Goal: Communication & Community: Connect with others

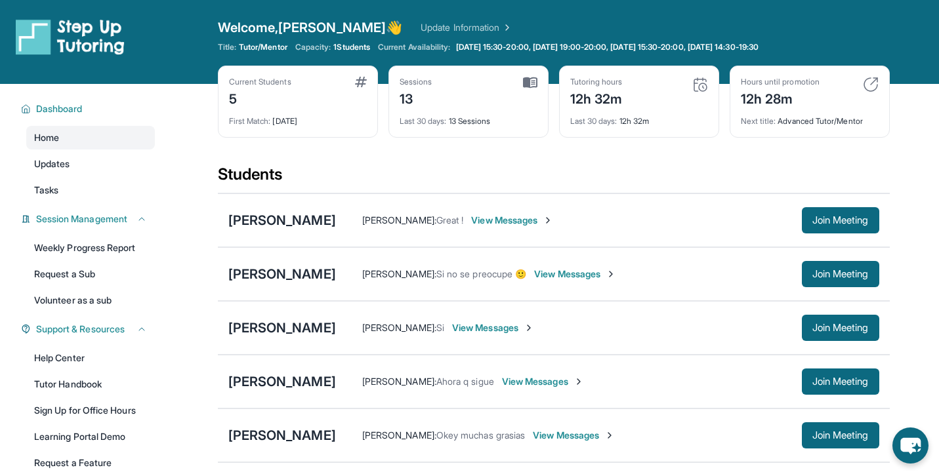
scroll to position [167, 0]
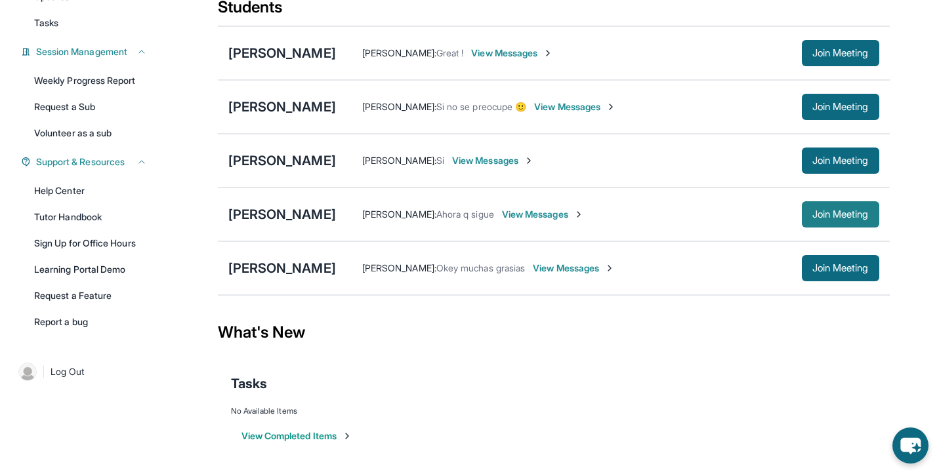
click at [815, 211] on span "Join Meeting" at bounding box center [840, 215] width 56 height 8
click at [266, 211] on div "[PERSON_NAME]" at bounding box center [282, 214] width 108 height 18
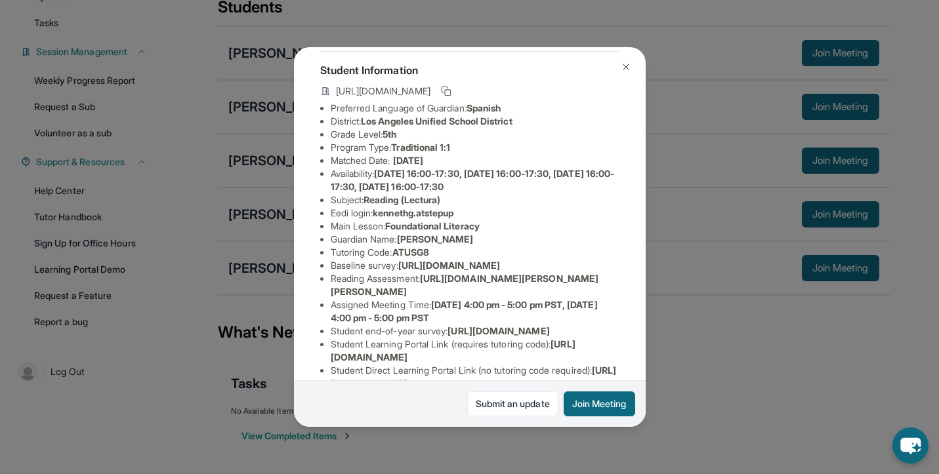
scroll to position [78, 0]
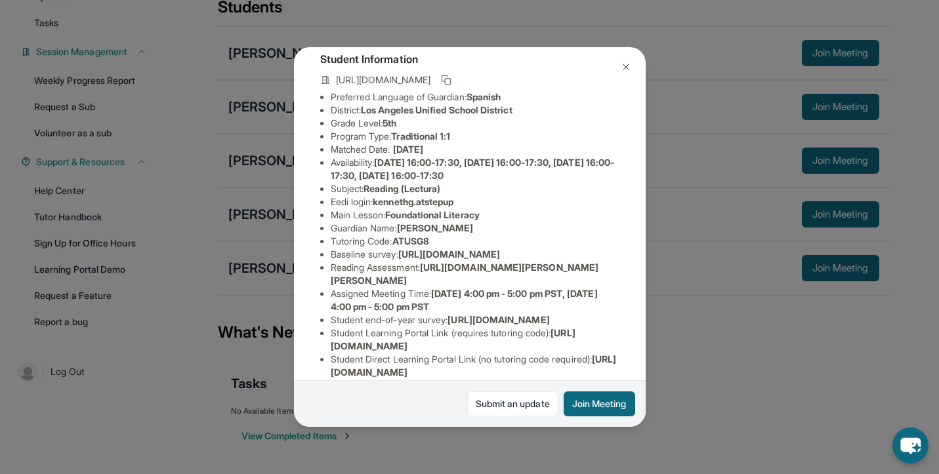
click at [425, 260] on span "https://airtable.com/apprlfn8WjpjBUn2G/shrK0QR6AaNyG5psY?prefill_Type%20of%20Fo…" at bounding box center [449, 254] width 102 height 11
copy li "Baseline survey : https://airtable.com/apprlfn8WjpjBUn2G/shrK0QR6AaNyG5psY?pref…"
click at [629, 66] on img at bounding box center [626, 67] width 10 height 10
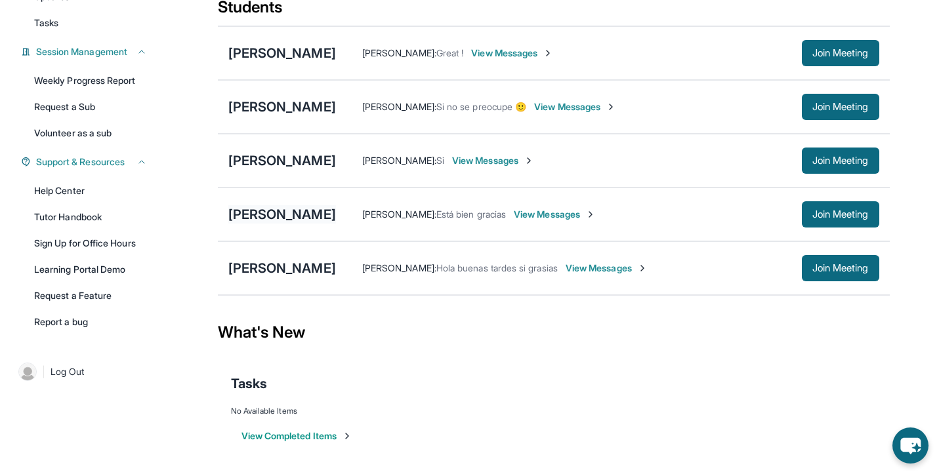
click at [267, 217] on div "[PERSON_NAME]" at bounding box center [282, 214] width 108 height 18
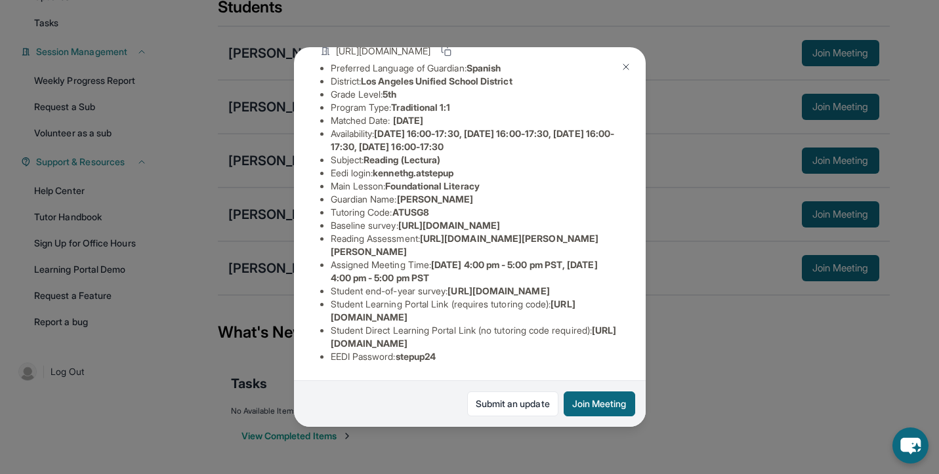
scroll to position [211, 0]
click at [621, 64] on img at bounding box center [626, 67] width 10 height 10
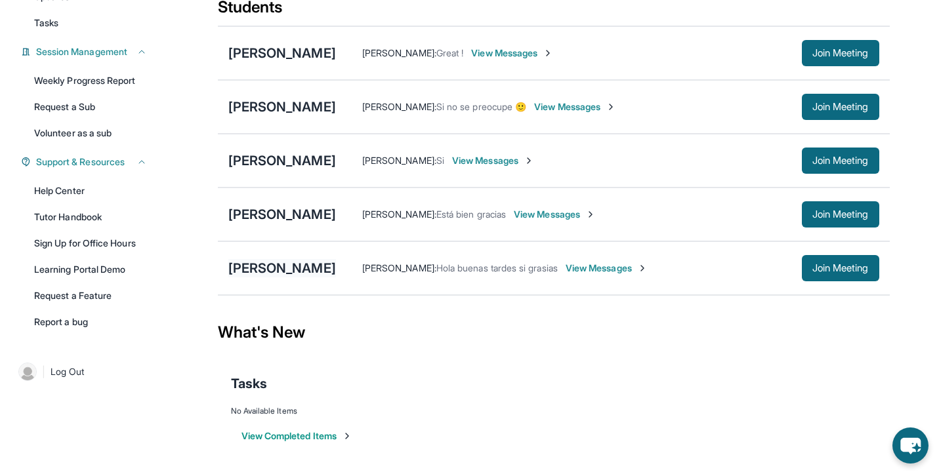
click at [301, 270] on div "[PERSON_NAME]" at bounding box center [282, 268] width 108 height 18
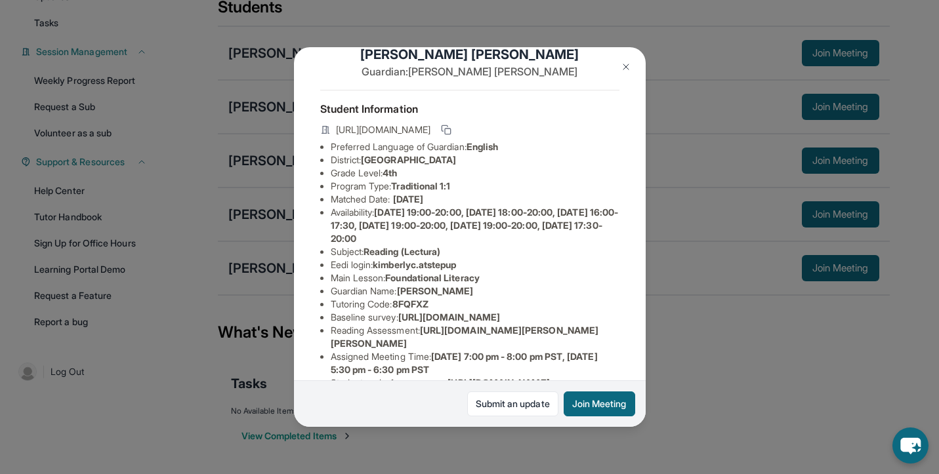
scroll to position [21, 0]
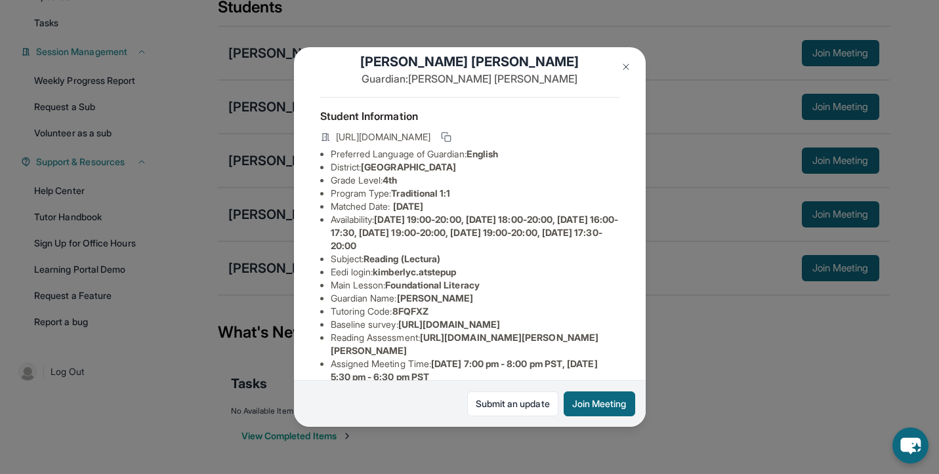
click at [623, 73] on button at bounding box center [626, 67] width 26 height 26
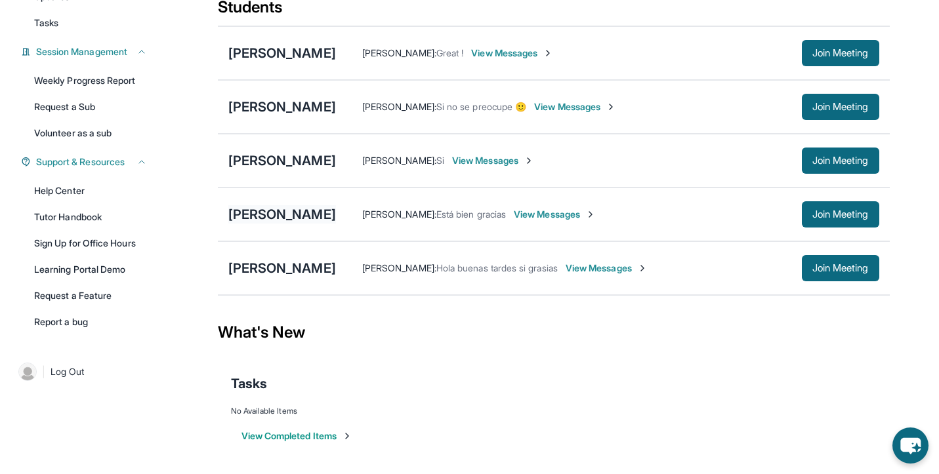
click at [280, 207] on div "[PERSON_NAME]" at bounding box center [282, 214] width 108 height 18
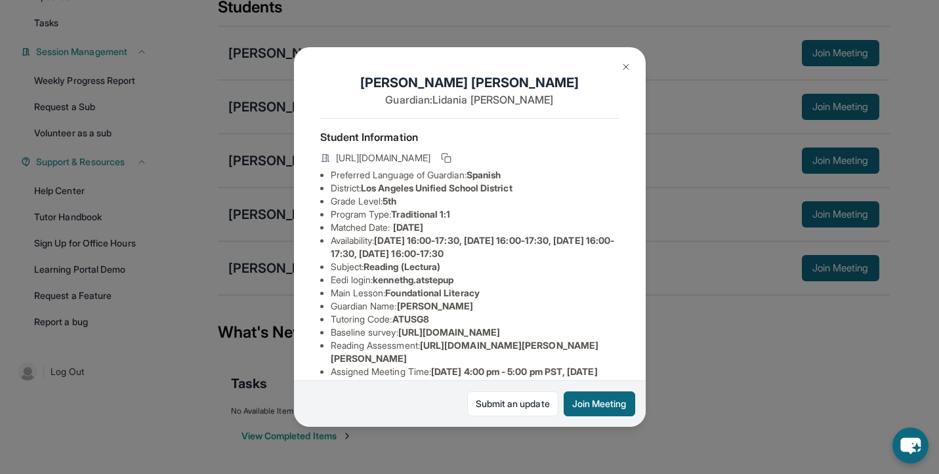
click at [630, 63] on img at bounding box center [626, 67] width 10 height 10
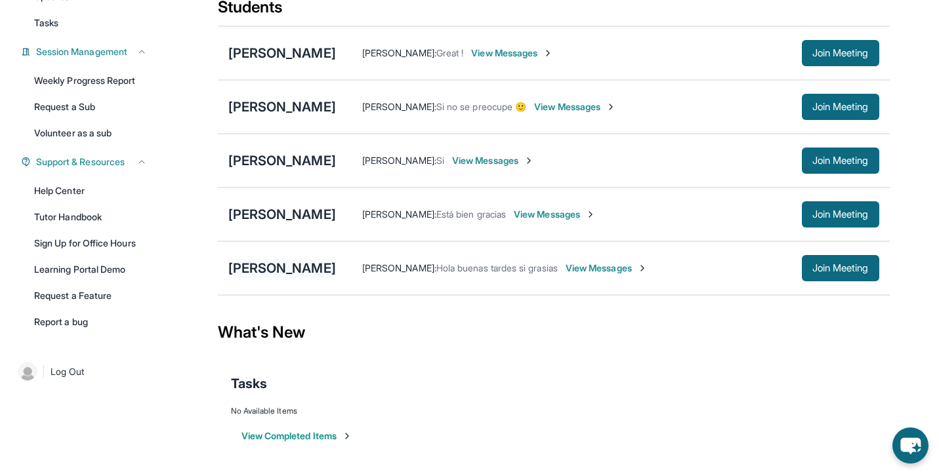
click at [272, 266] on div "[PERSON_NAME]" at bounding box center [282, 268] width 108 height 18
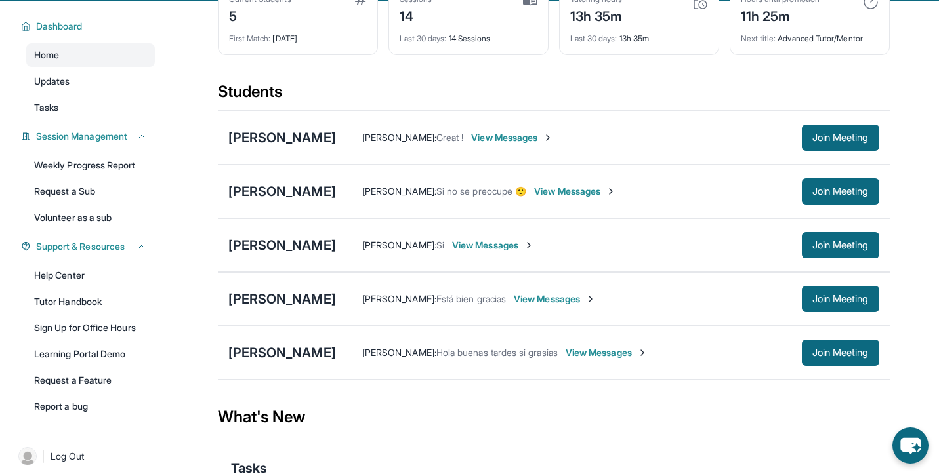
scroll to position [89, 0]
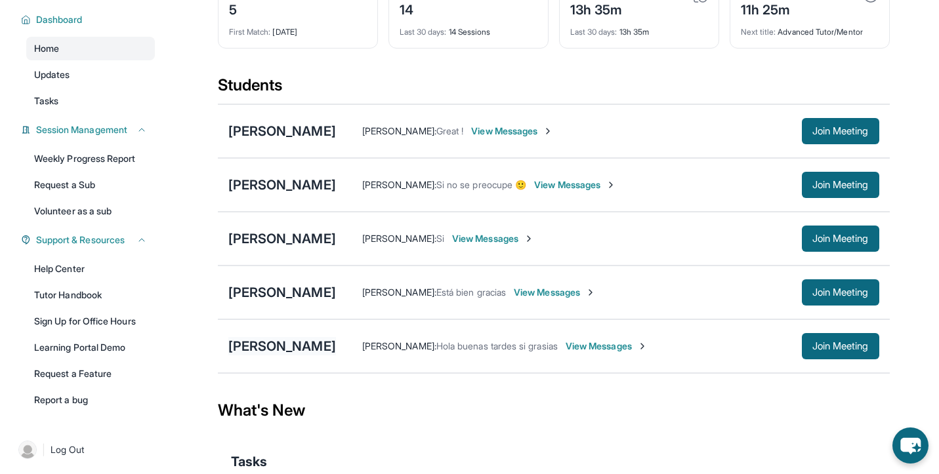
click at [336, 349] on div "[PERSON_NAME]" at bounding box center [282, 346] width 108 height 18
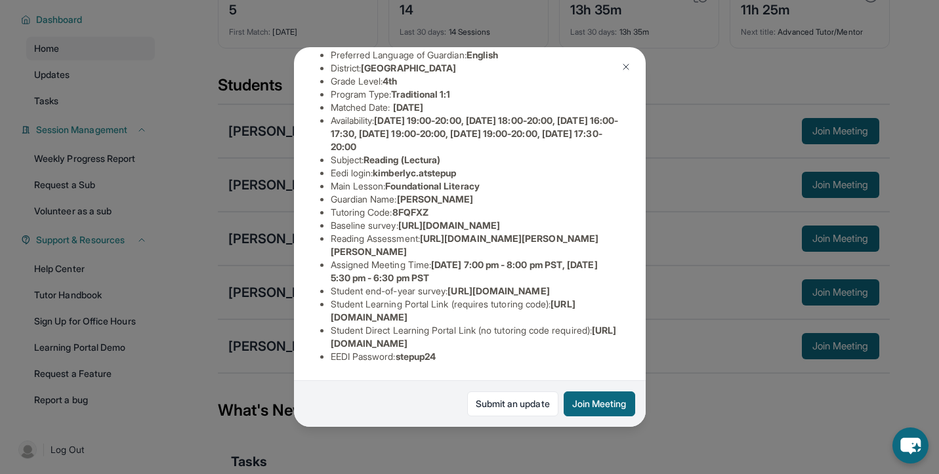
scroll to position [189, 5]
drag, startPoint x: 421, startPoint y: 207, endPoint x: 611, endPoint y: 225, distance: 190.5
click at [627, 240] on div "[PERSON_NAME] Guardian: [PERSON_NAME] Student Information [URL][DOMAIN_NAME] Pr…" at bounding box center [470, 236] width 352 height 379
click at [600, 232] on li "Reading Assessment : [URL][DOMAIN_NAME][PERSON_NAME][PERSON_NAME]" at bounding box center [475, 245] width 289 height 26
click at [599, 232] on li "Reading Assessment : [URL][DOMAIN_NAME][PERSON_NAME][PERSON_NAME]" at bounding box center [475, 245] width 289 height 26
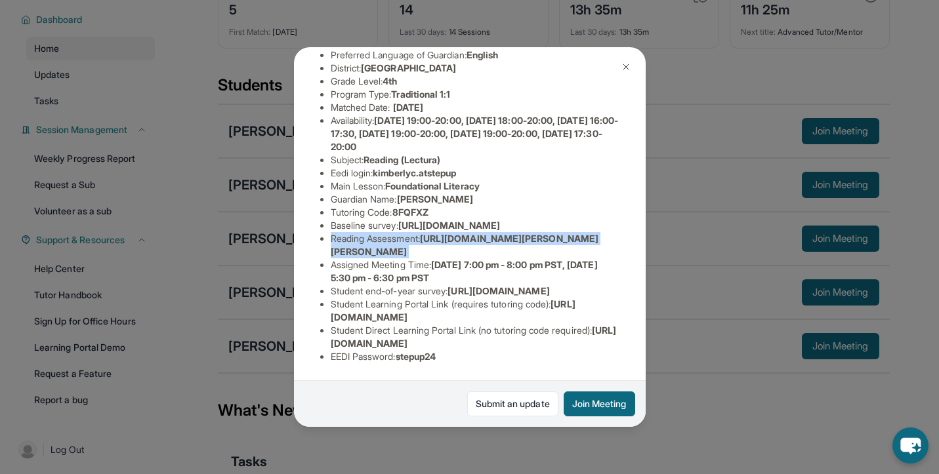
click at [599, 232] on li "Reading Assessment : [URL][DOMAIN_NAME][PERSON_NAME][PERSON_NAME]" at bounding box center [475, 245] width 289 height 26
copy li "Reading Assessment : [URL][DOMAIN_NAME][PERSON_NAME][PERSON_NAME]"
click at [625, 68] on img at bounding box center [626, 67] width 10 height 10
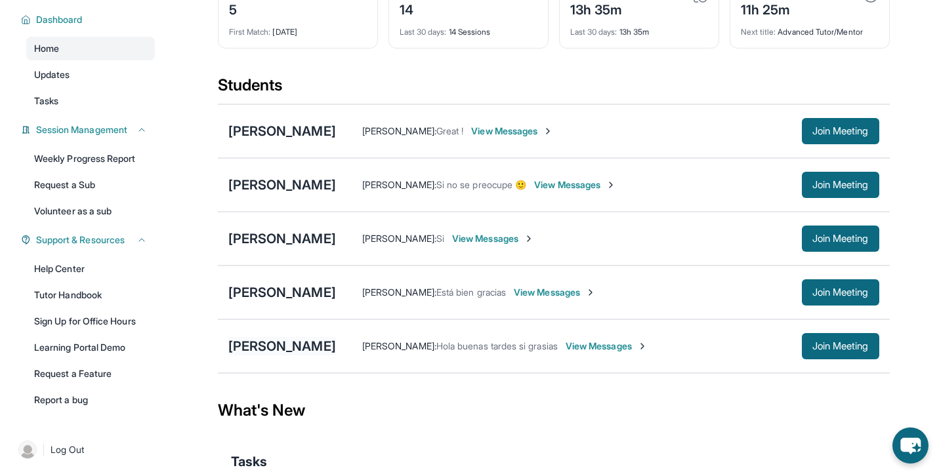
click at [278, 343] on div "[PERSON_NAME]" at bounding box center [282, 346] width 108 height 18
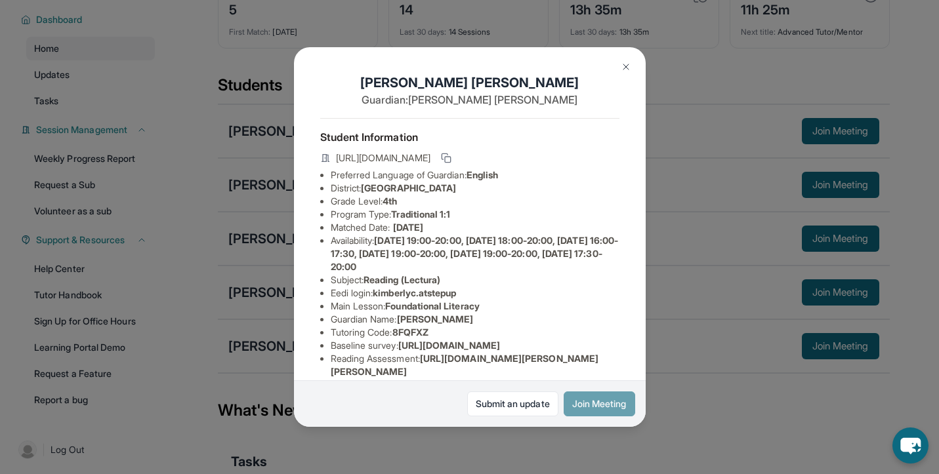
click at [570, 404] on button "Join Meeting" at bounding box center [600, 404] width 72 height 25
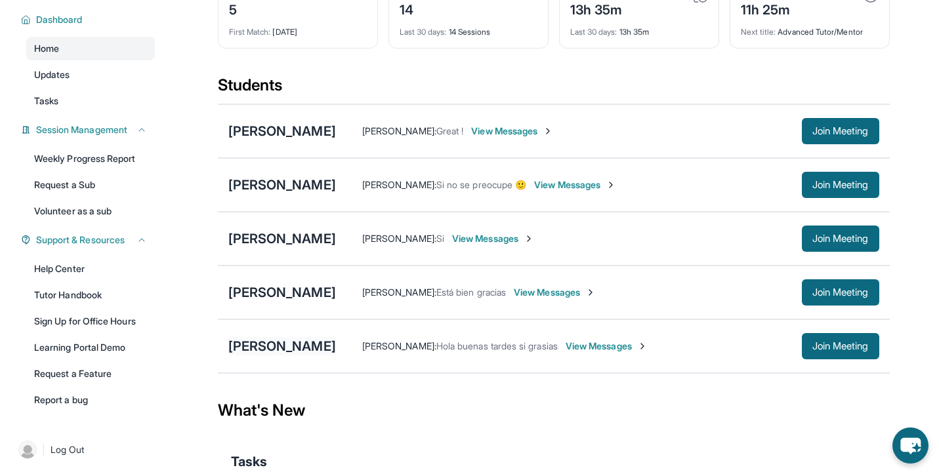
click at [275, 344] on div "[PERSON_NAME]" at bounding box center [282, 346] width 108 height 18
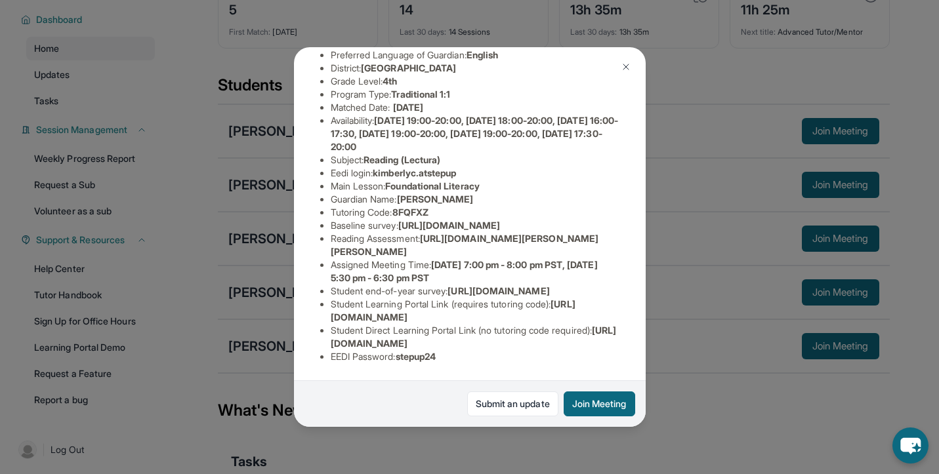
scroll to position [211, 0]
click at [422, 220] on span "[URL][DOMAIN_NAME]" at bounding box center [449, 225] width 102 height 11
click at [421, 220] on span "[URL][DOMAIN_NAME]" at bounding box center [449, 225] width 102 height 11
copy li "Baseline survey : [URL][DOMAIN_NAME]"
